Goal: Transaction & Acquisition: Purchase product/service

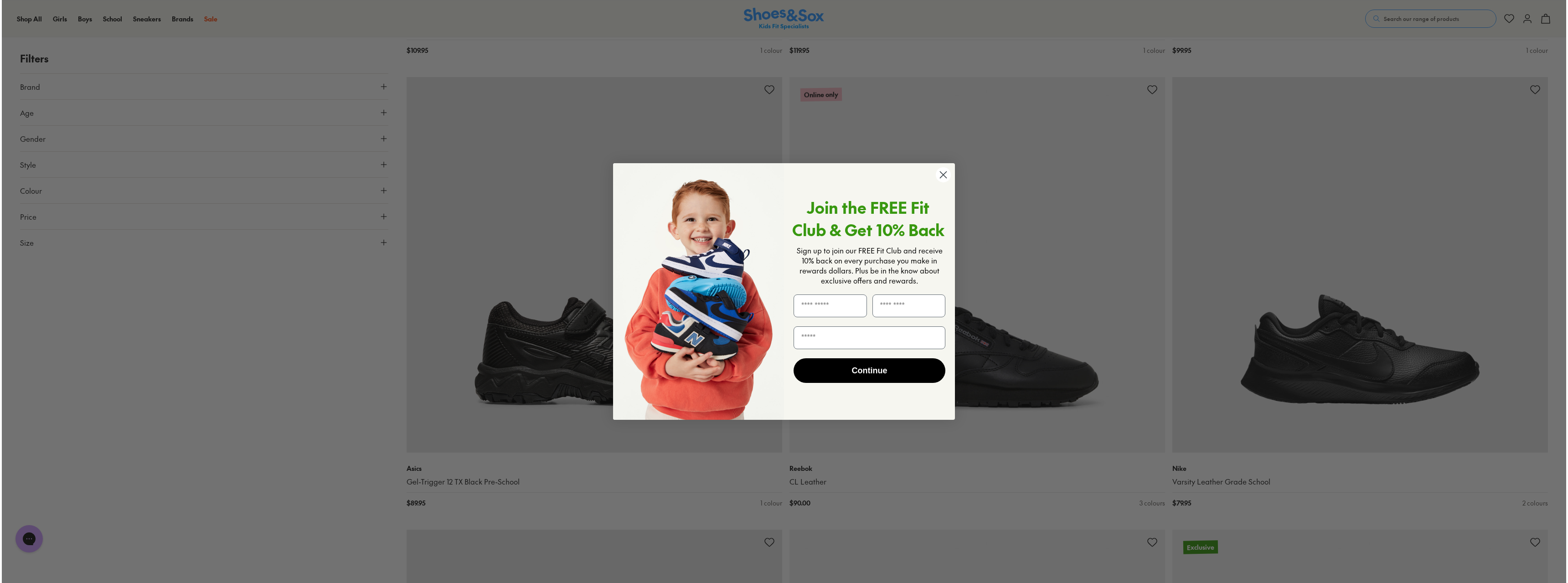
scroll to position [2375, 0]
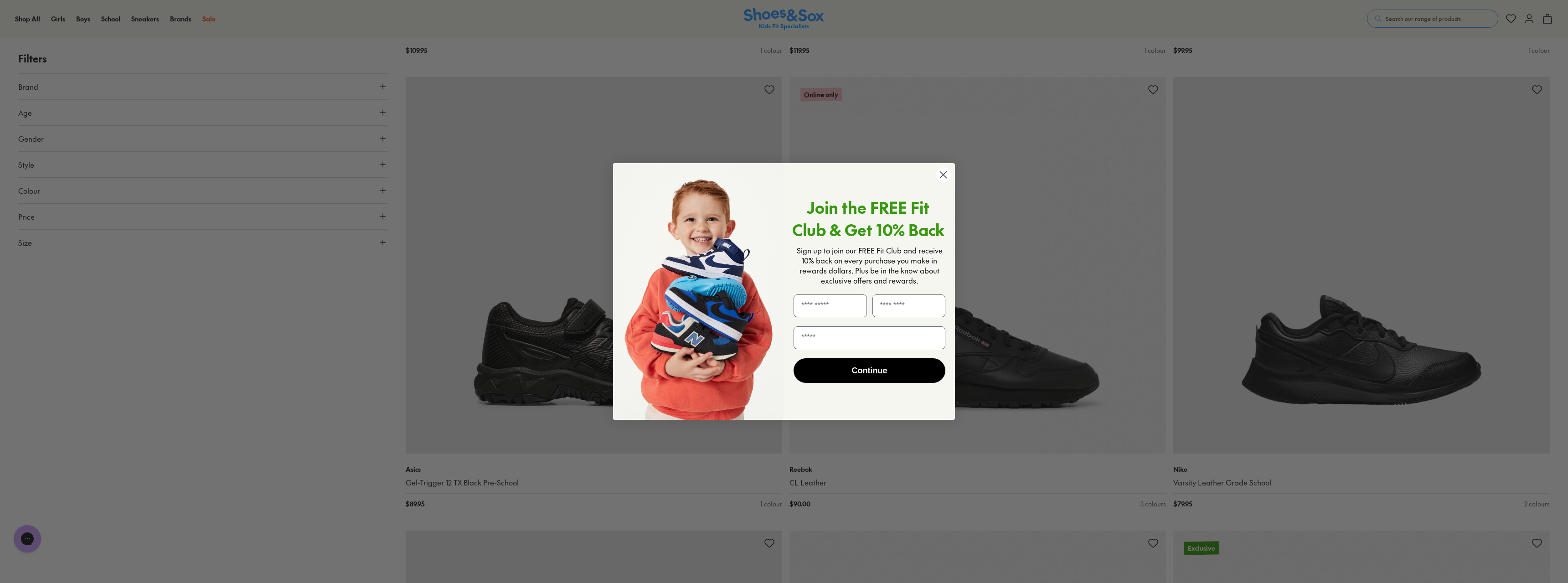
click at [943, 176] on circle "Close dialog" at bounding box center [943, 175] width 15 height 15
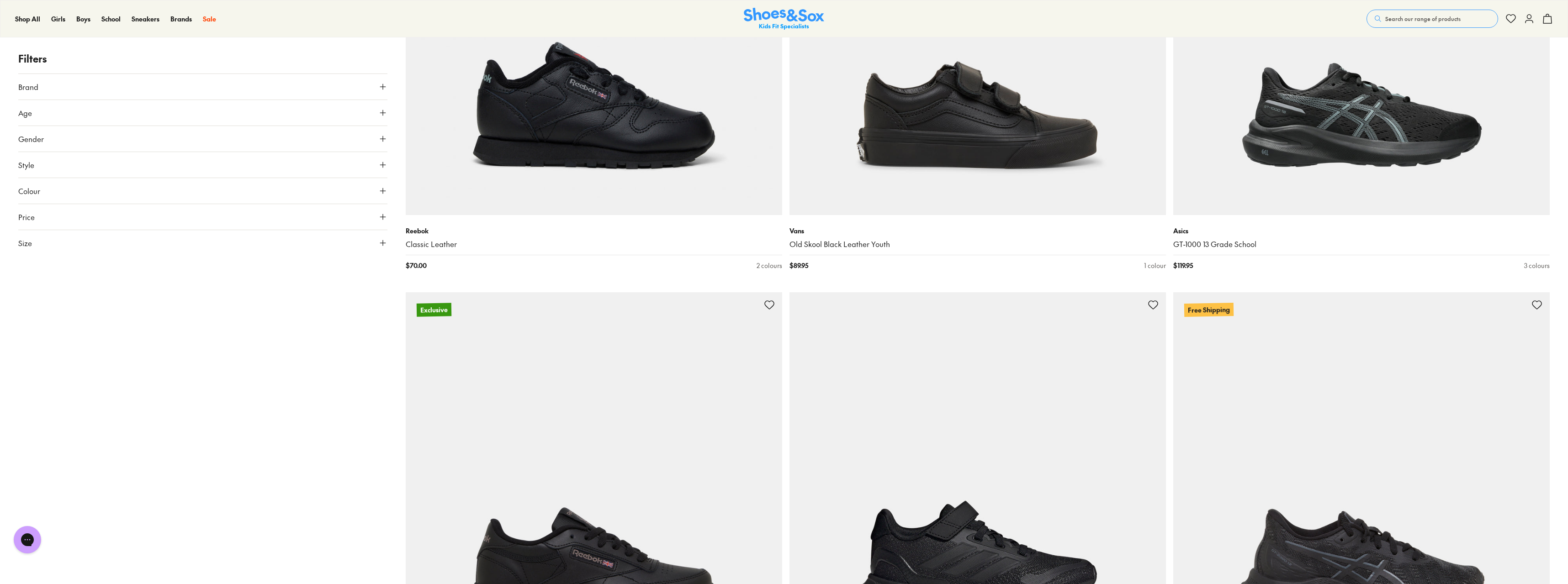
scroll to position [4155, 0]
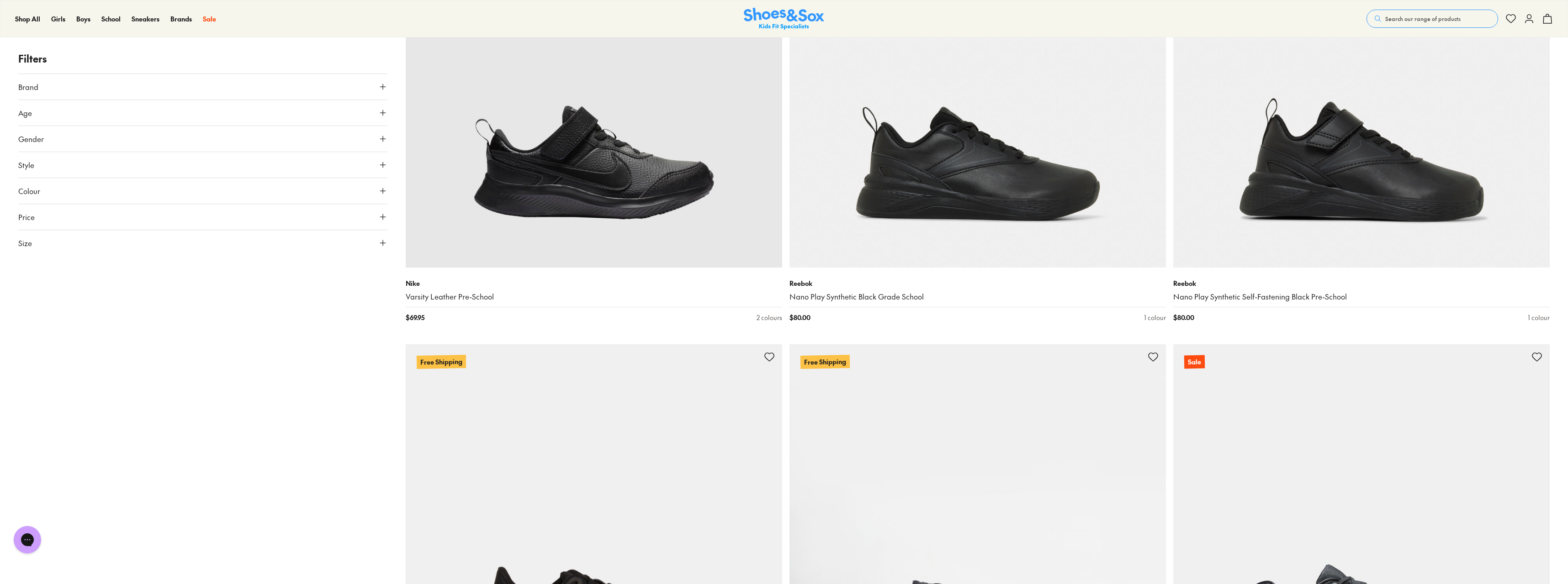
scroll to position [2922, 0]
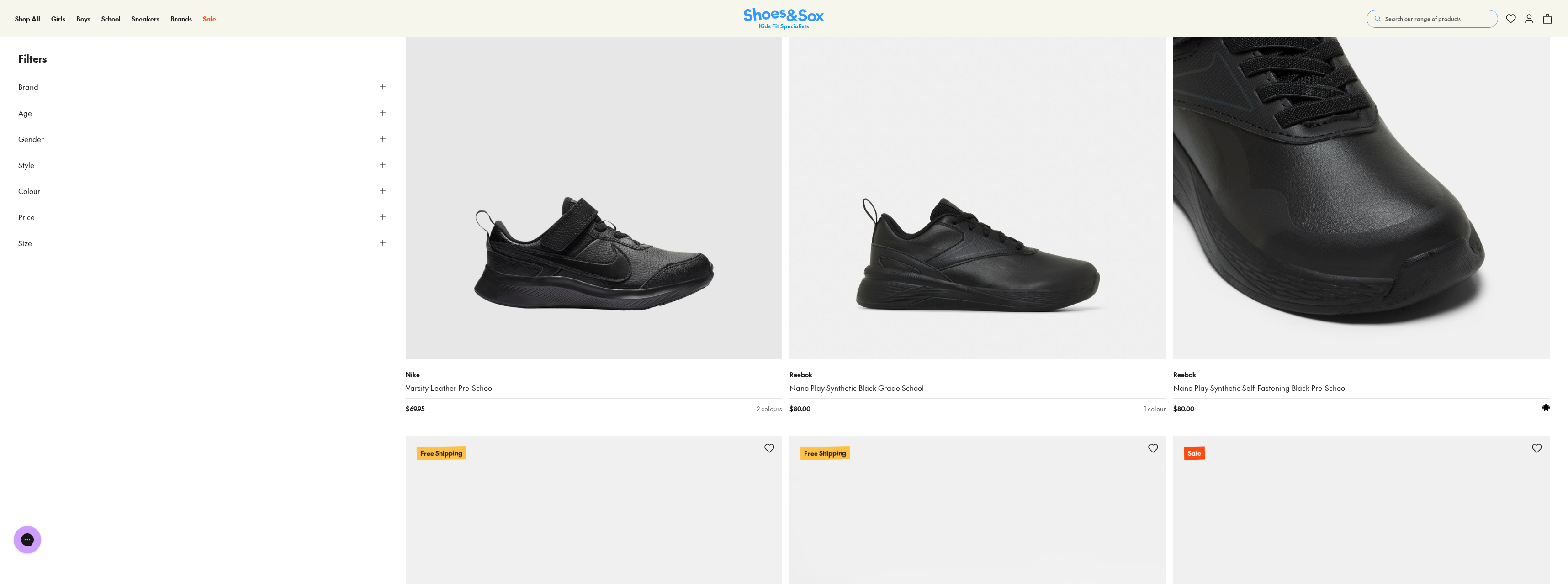
click at [1361, 269] on img at bounding box center [1361, 171] width 376 height 376
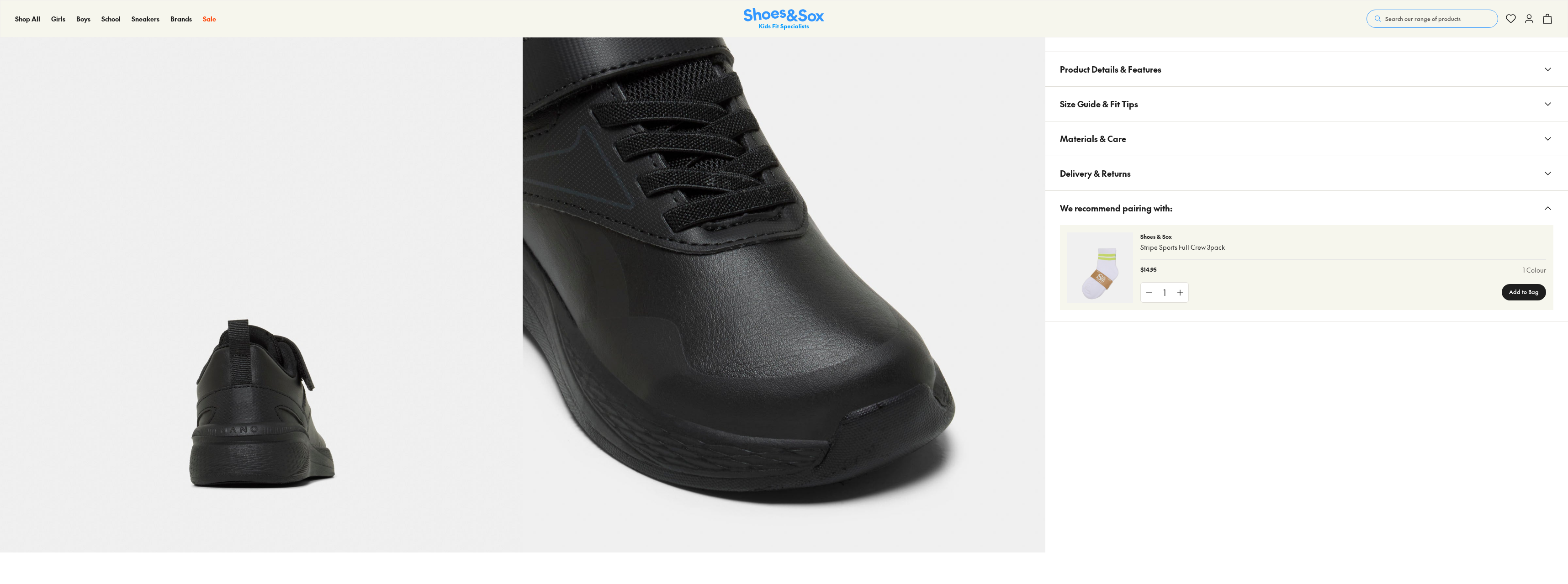
select select "*"
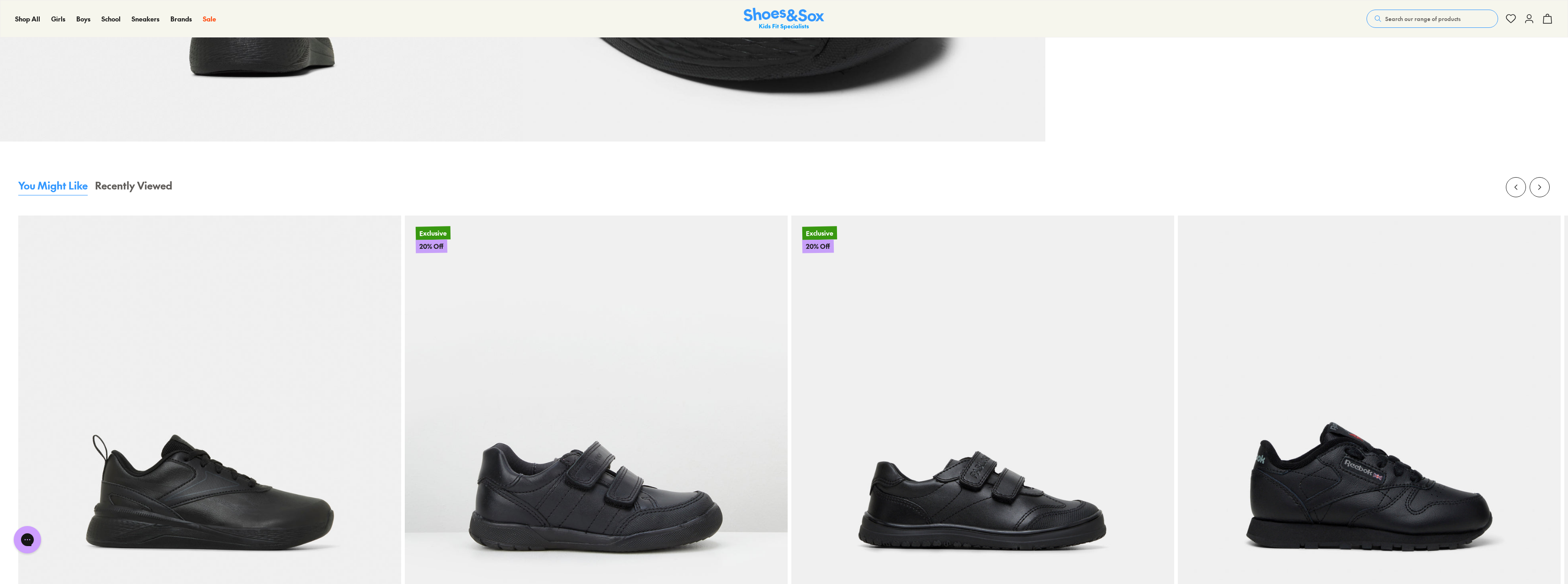
scroll to position [1004, 0]
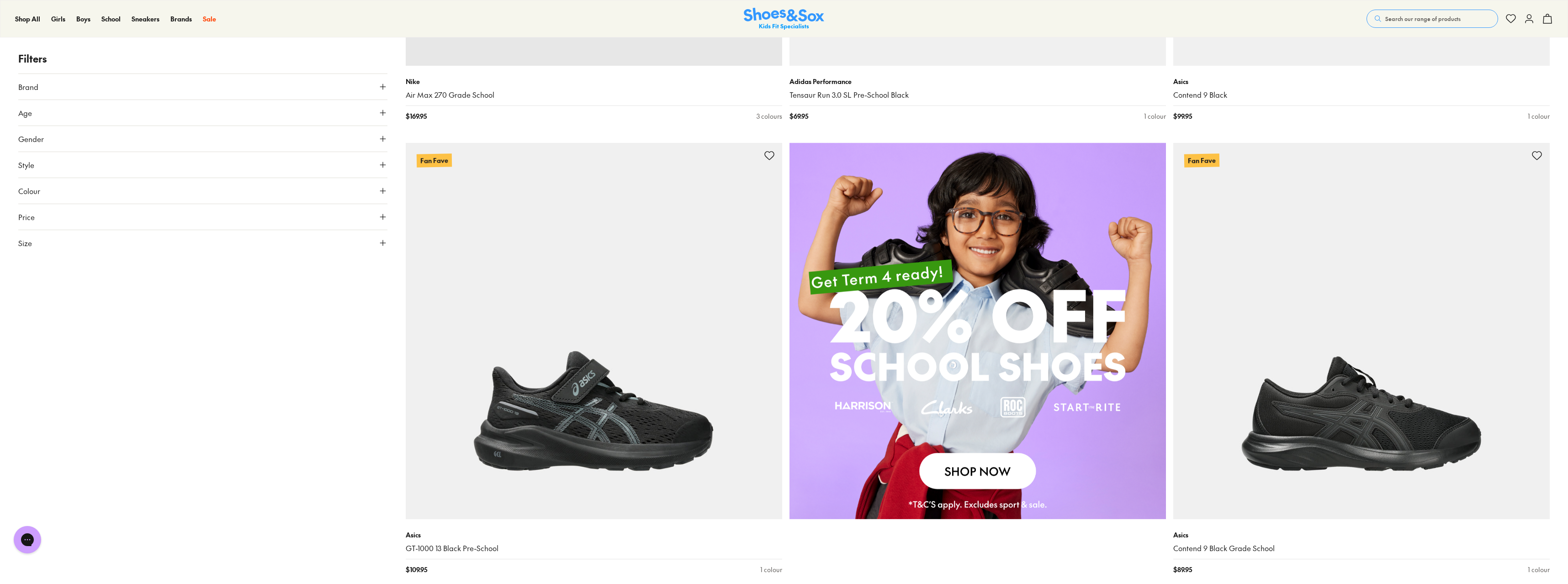
scroll to position [720, 0]
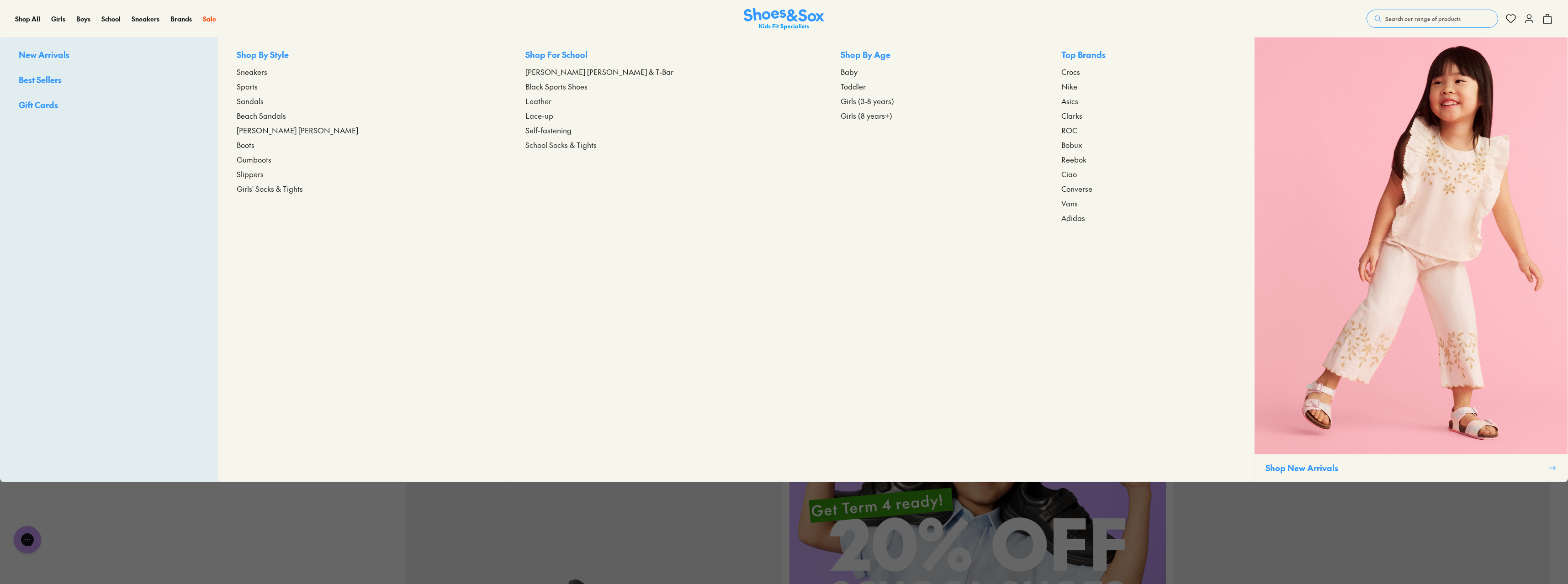
click at [543, 101] on span "Leather" at bounding box center [538, 101] width 26 height 11
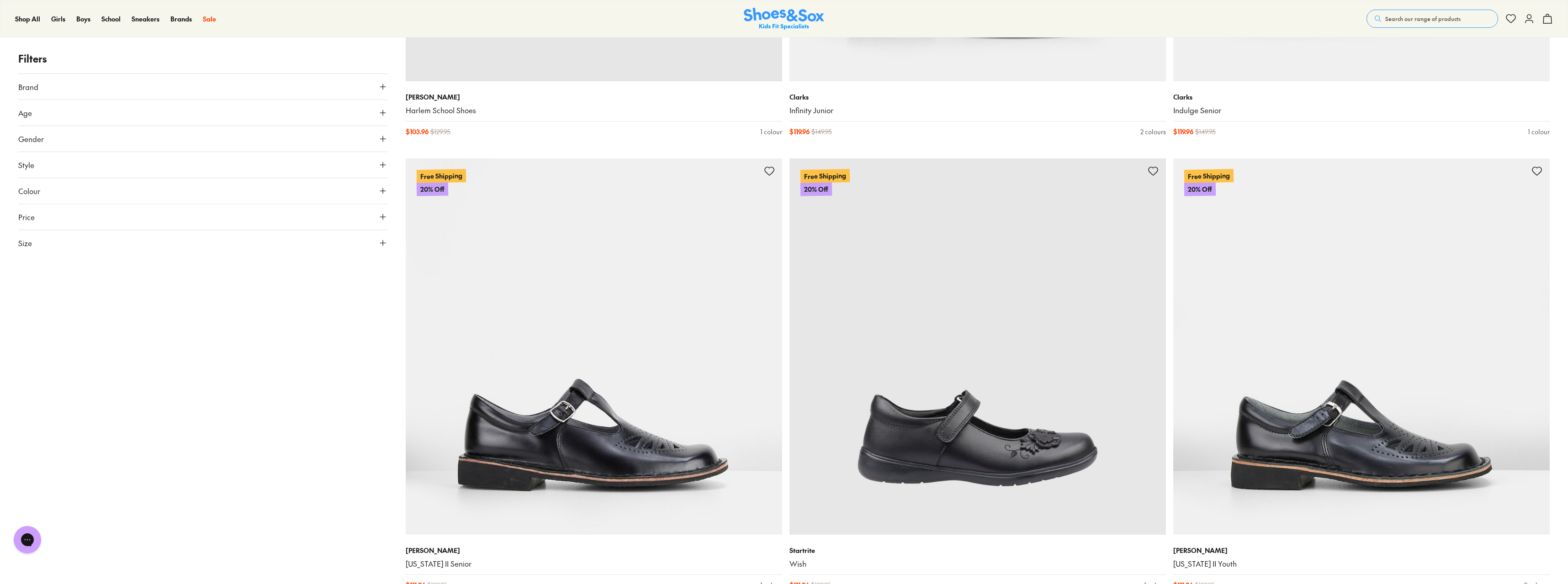
scroll to position [3698, 0]
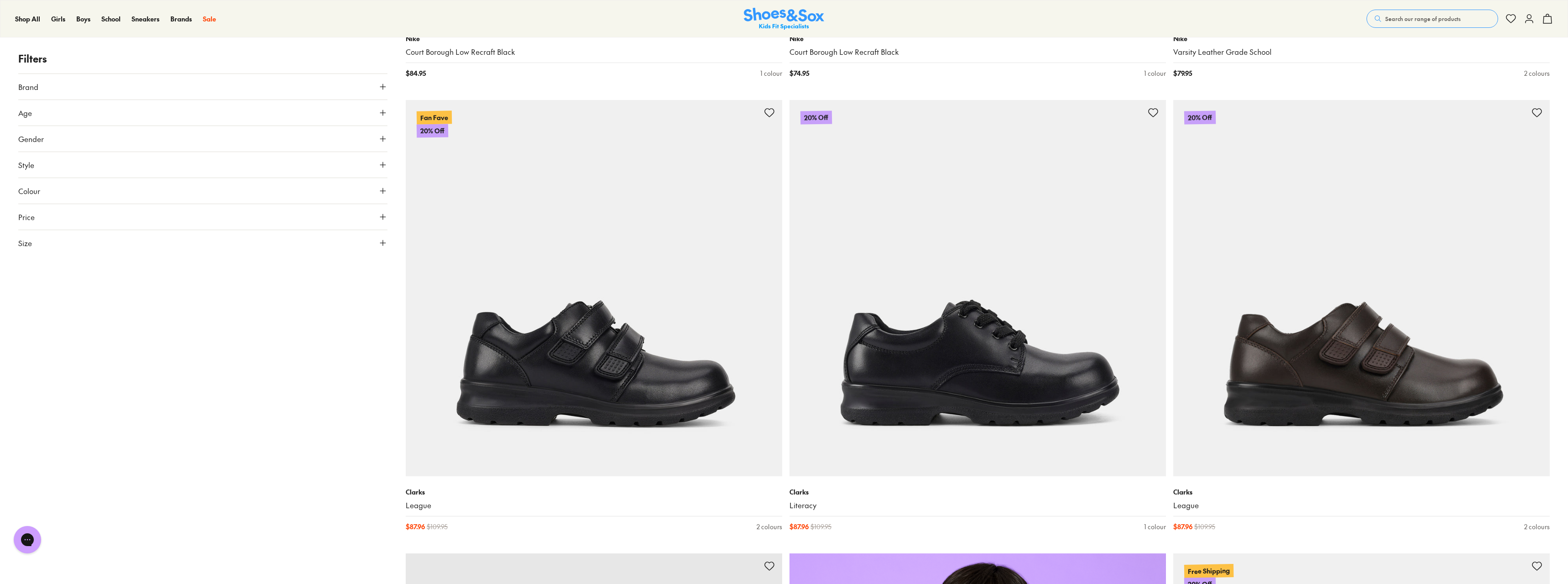
scroll to position [492, 0]
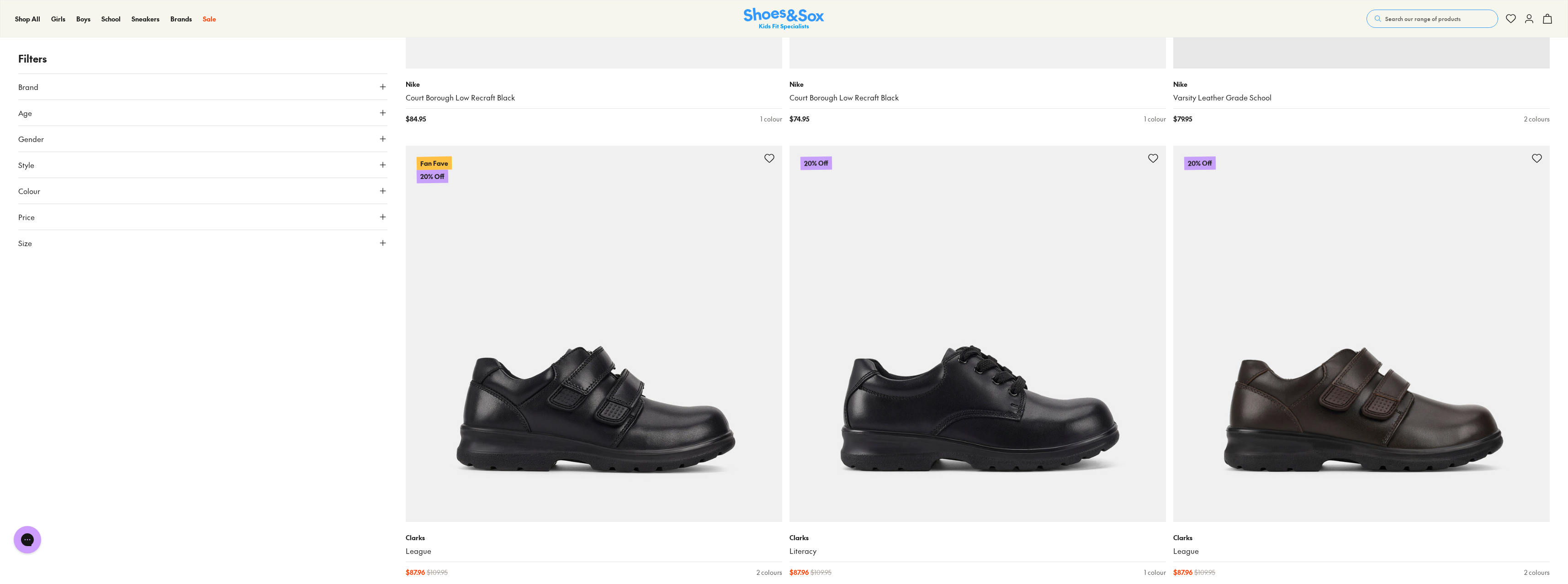
click at [35, 100] on button "Age" at bounding box center [202, 113] width 369 height 26
click at [41, 76] on button "Brand" at bounding box center [202, 87] width 369 height 26
click at [36, 115] on div "Bobux ( 2 ) Clarks ( 25 ) Harrison ( 11 ) Nike ( 4 ) Pablosky ( 2 ) Roc ( 4 ) S…" at bounding box center [202, 180] width 369 height 161
click at [38, 114] on div "Bobux ( 2 )" at bounding box center [202, 109] width 369 height 11
click at [42, 106] on label "Bobux" at bounding box center [38, 109] width 19 height 10
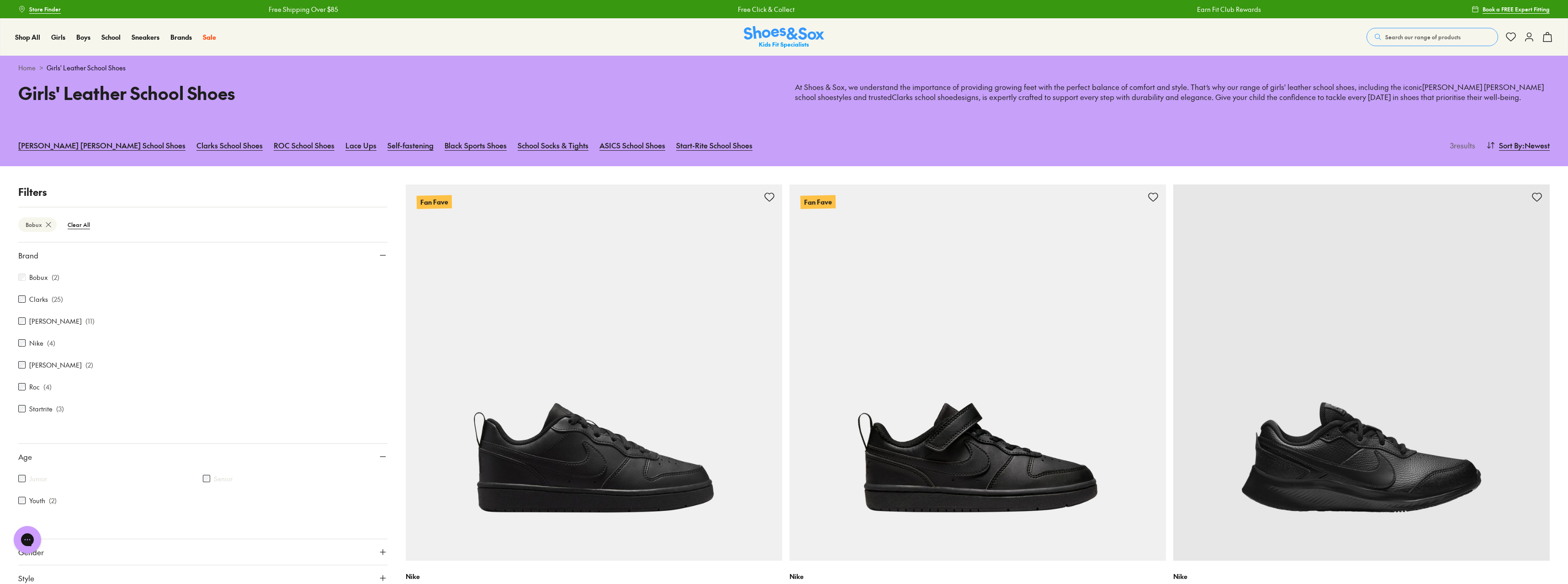
type input "***"
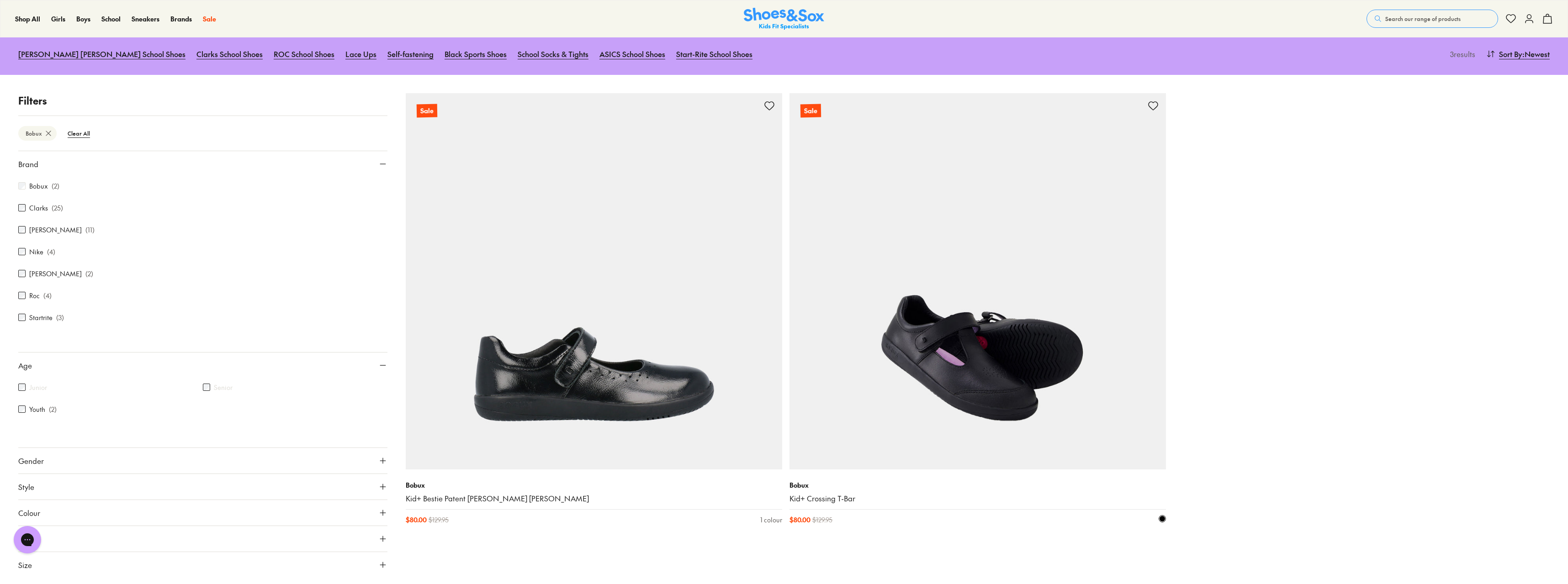
scroll to position [137, 0]
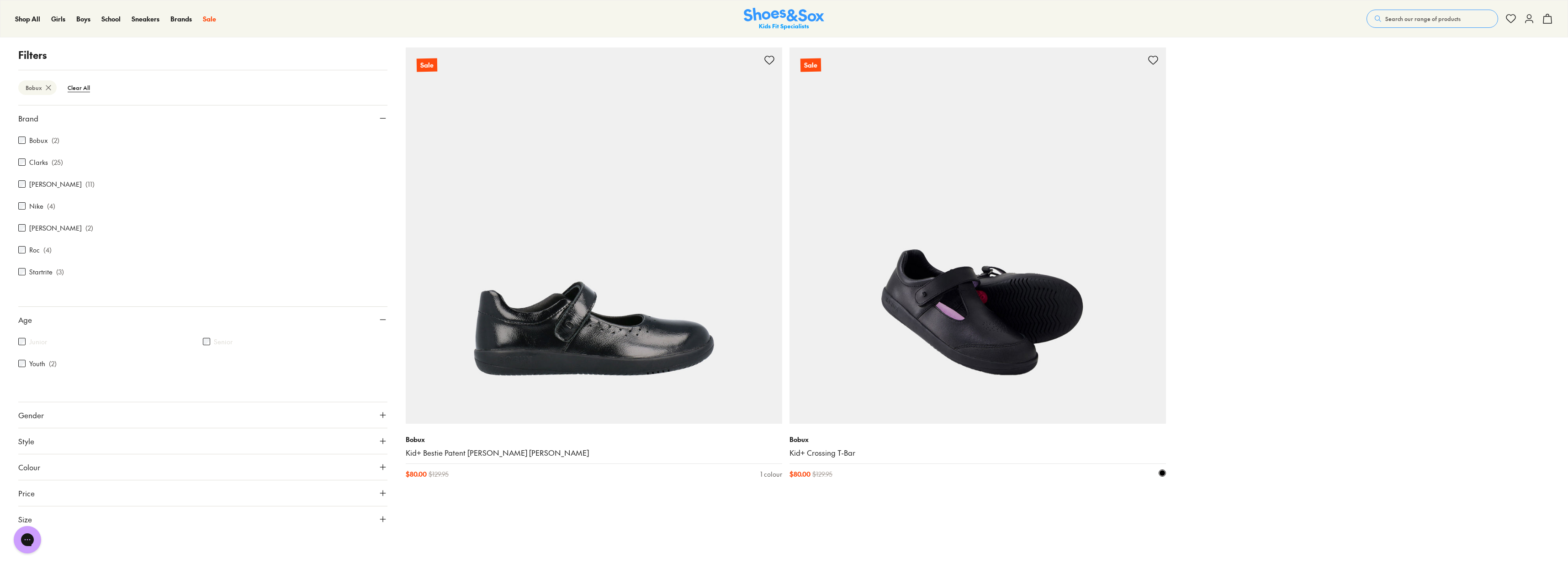
click at [973, 329] on img at bounding box center [977, 236] width 376 height 376
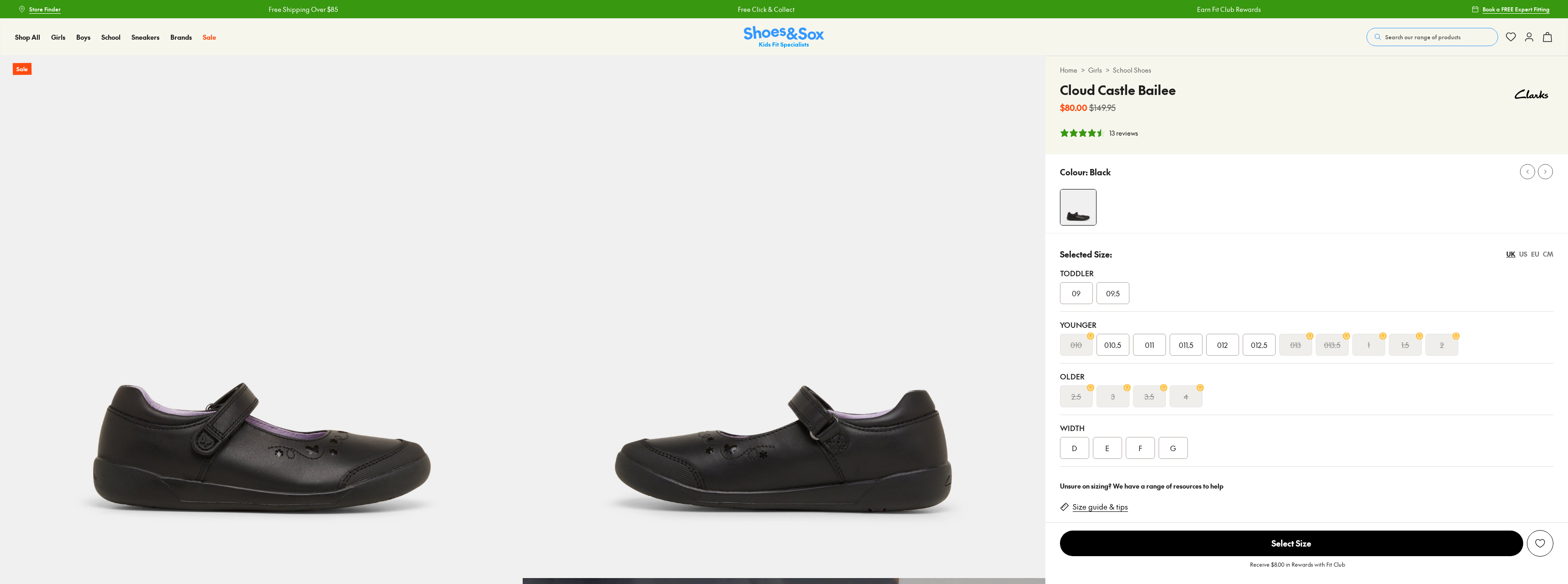
select select "*"
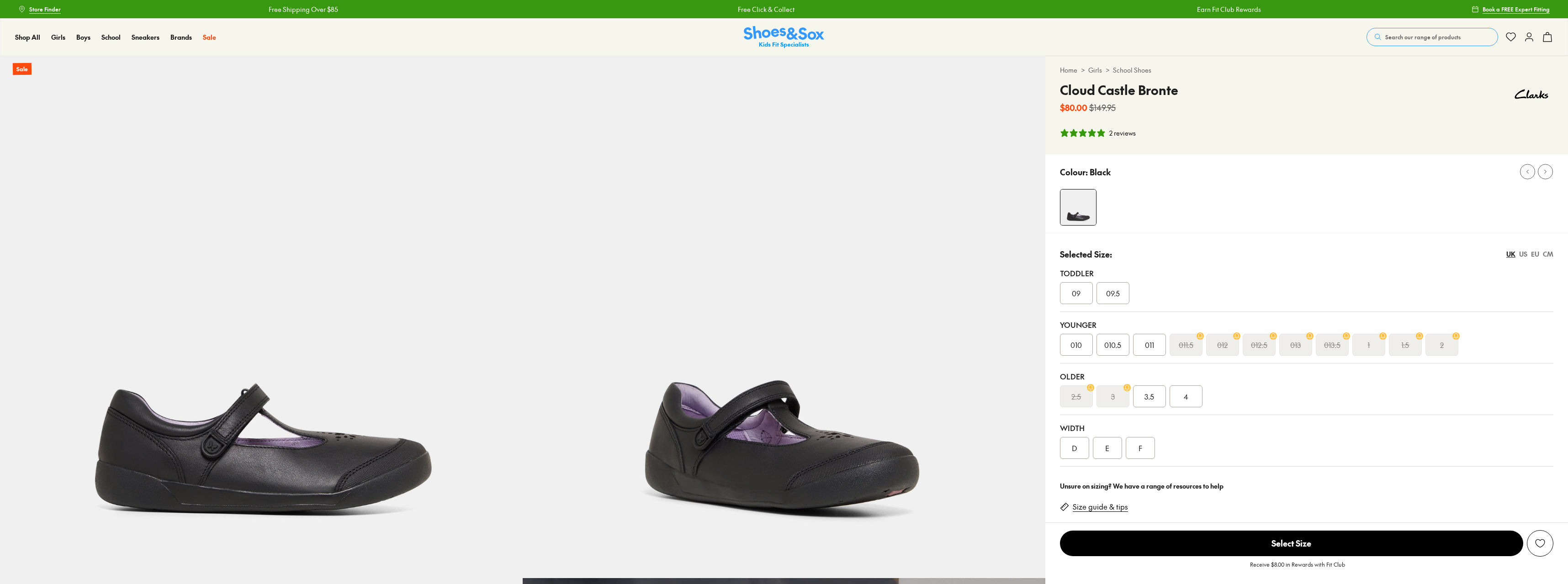
select select "*"
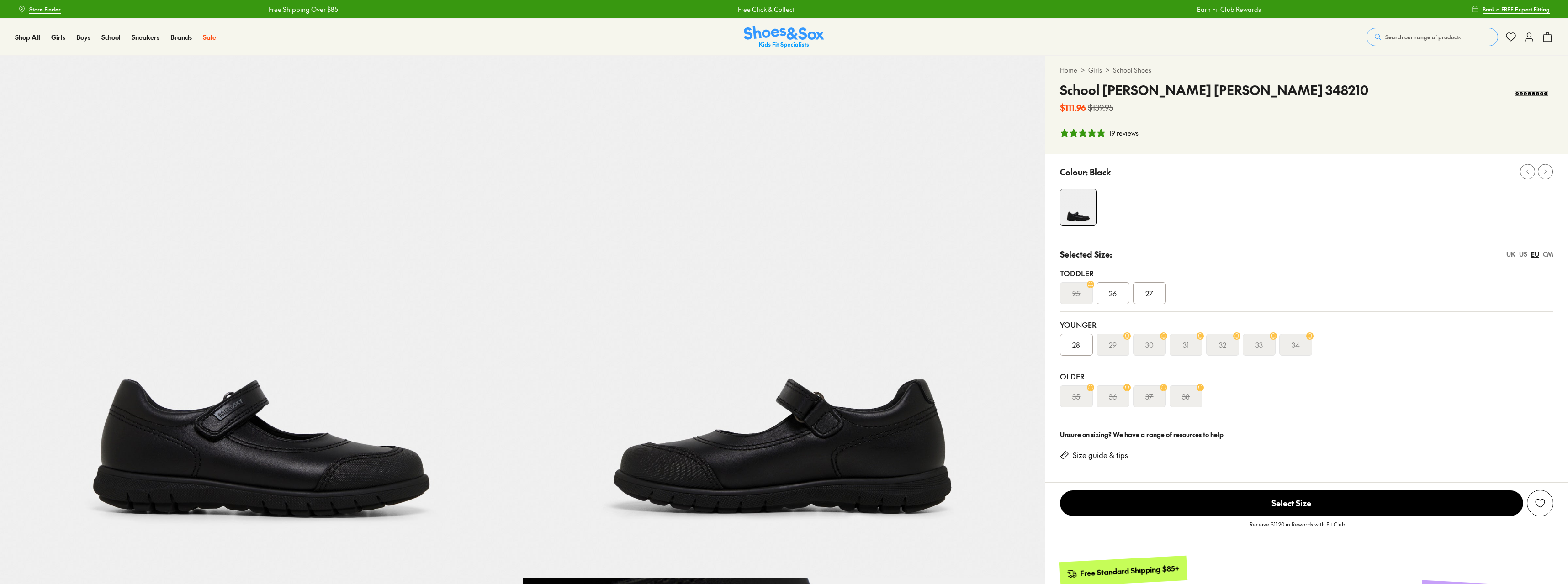
select select "*"
drag, startPoint x: 1062, startPoint y: 92, endPoint x: 1229, endPoint y: 83, distance: 167.2
click at [1229, 83] on div "School Mary Jane 348210 $111.96 $139.95" at bounding box center [1306, 97] width 493 height 34
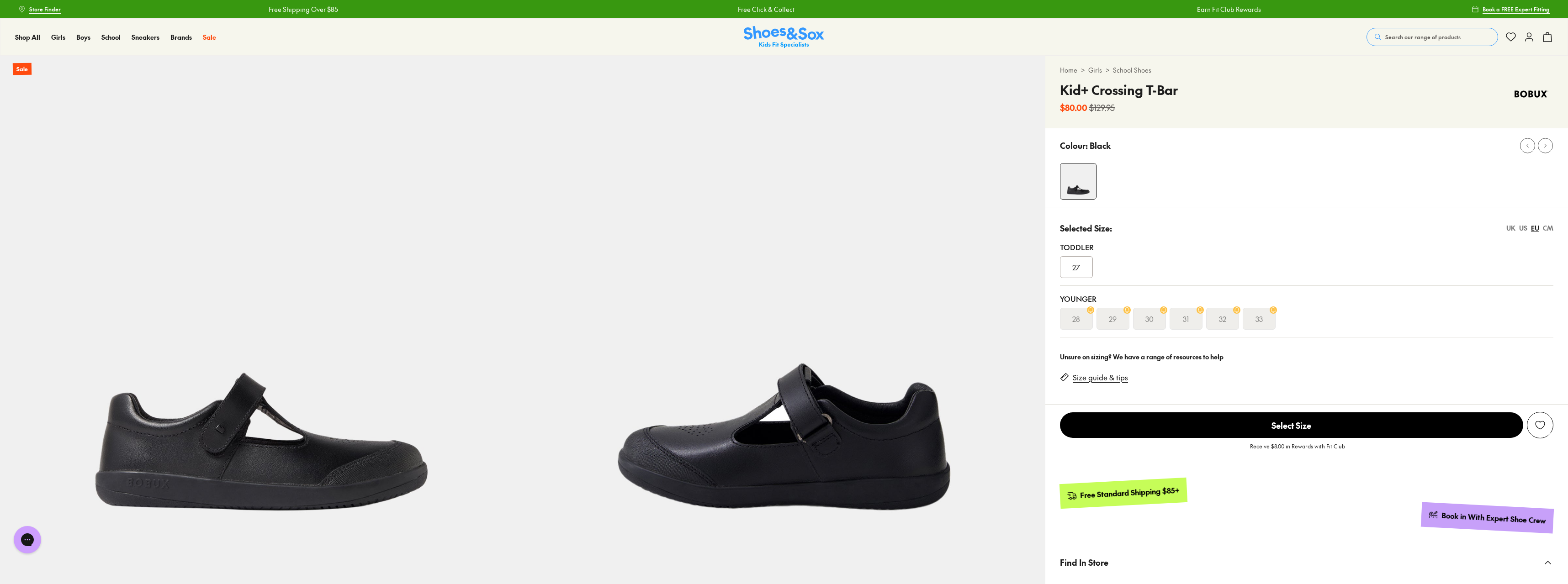
select select "*"
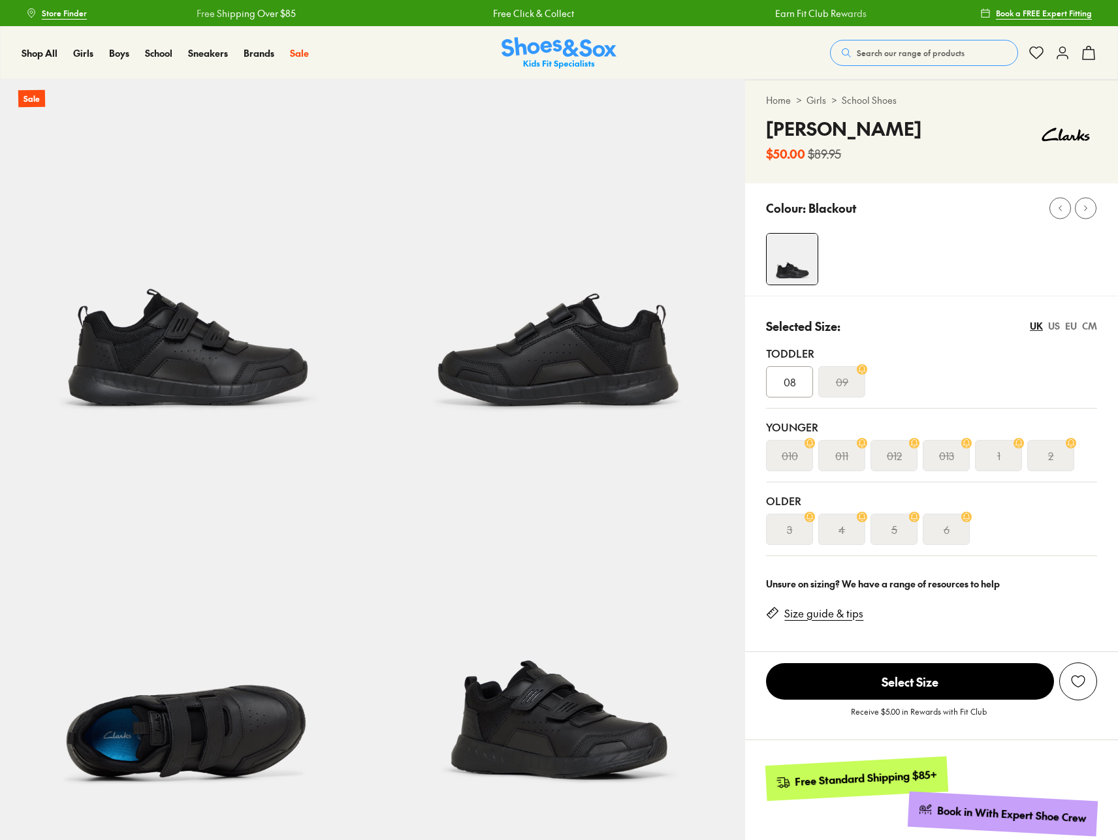
select select "*"
